Goal: Information Seeking & Learning: Check status

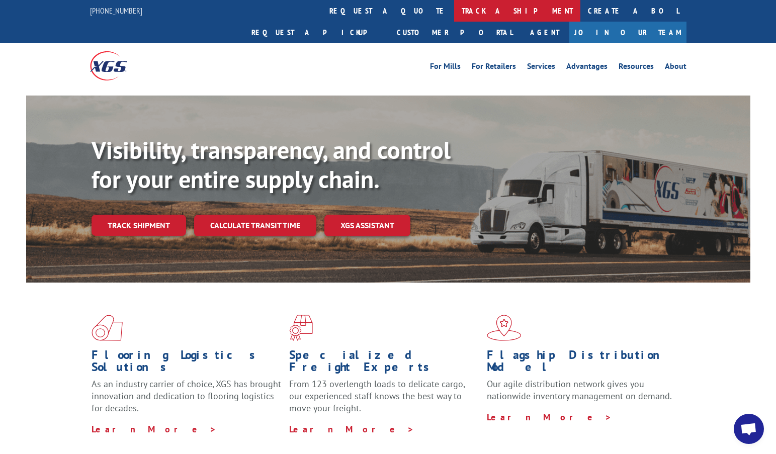
click at [454, 9] on link "track a shipment" at bounding box center [517, 11] width 126 height 22
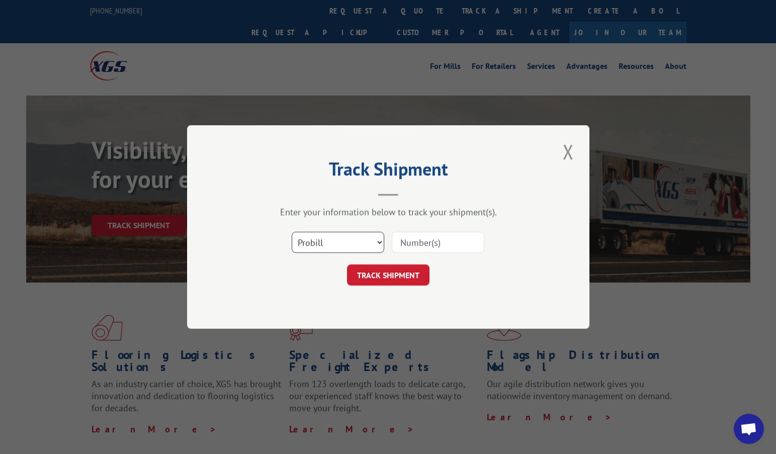
click at [356, 244] on select "Select category... Probill BOL PO" at bounding box center [338, 242] width 93 height 21
select select "bol"
click at [292, 232] on select "Select category... Probill BOL PO" at bounding box center [338, 242] width 93 height 21
click at [438, 242] on input at bounding box center [438, 242] width 93 height 21
paste input "15477073"
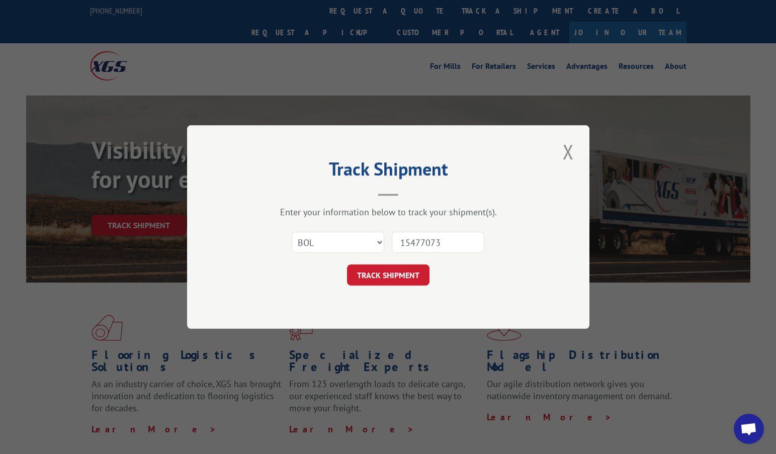
type input "15477073"
click at [399, 257] on div "Select category... Probill BOL PO 15477073" at bounding box center [388, 242] width 302 height 33
click at [395, 273] on button "TRACK SHIPMENT" at bounding box center [388, 275] width 82 height 21
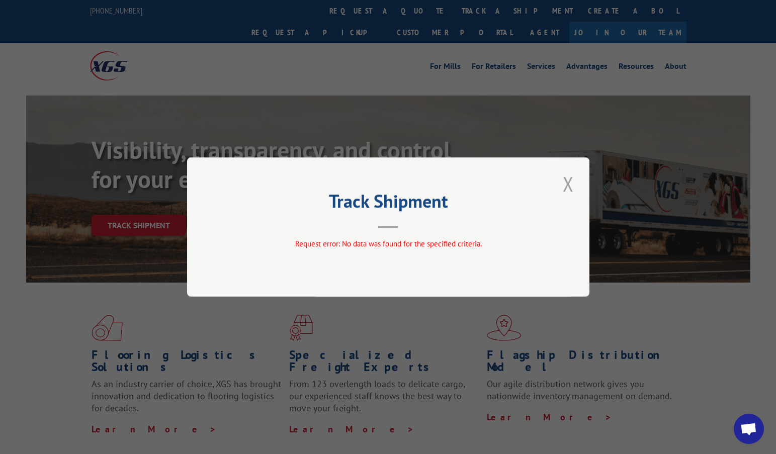
click at [570, 181] on button "Close modal" at bounding box center [568, 184] width 17 height 28
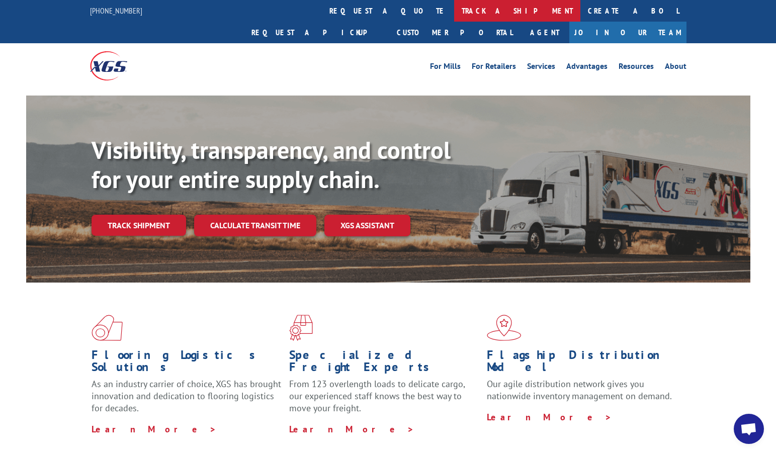
click at [454, 7] on link "track a shipment" at bounding box center [517, 11] width 126 height 22
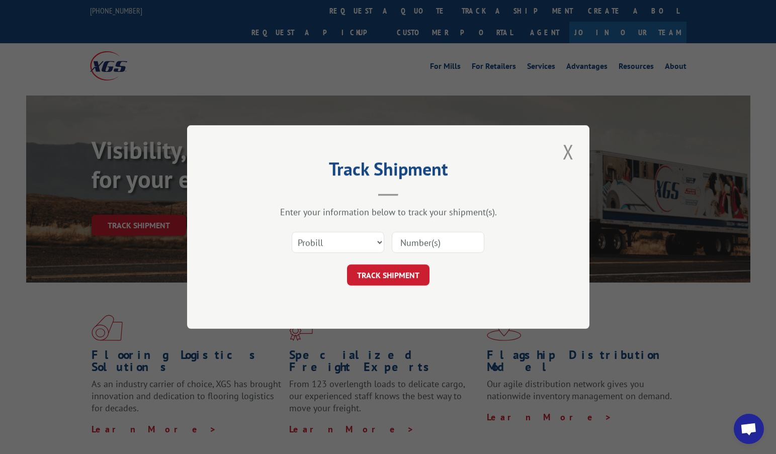
click at [437, 243] on input at bounding box center [438, 242] width 93 height 21
paste input "15477073"
type input "15477073"
click at [385, 263] on form "Select category... Probill BOL PO 15477073 TRACK SHIPMENT" at bounding box center [388, 256] width 302 height 60
click at [385, 272] on button "TRACK SHIPMENT" at bounding box center [388, 275] width 82 height 21
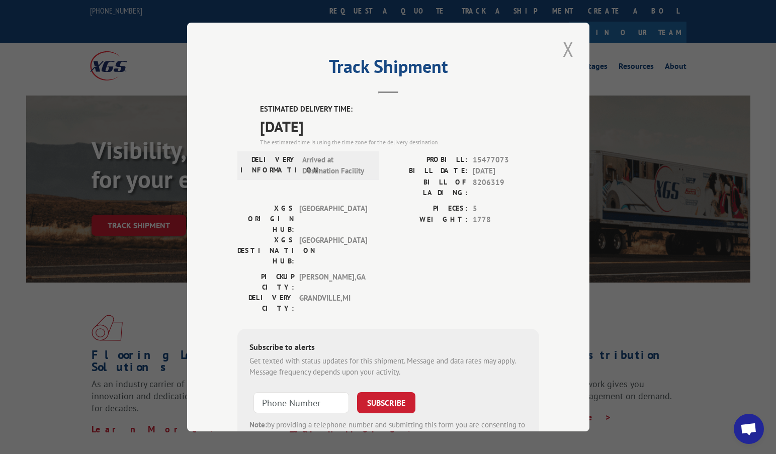
click at [567, 49] on button "Close modal" at bounding box center [568, 49] width 17 height 28
